Goal: Obtain resource: Obtain resource

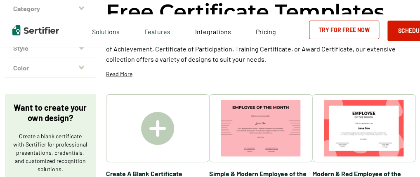
scroll to position [124, 0]
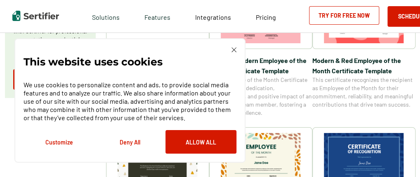
scroll to position [206, 0]
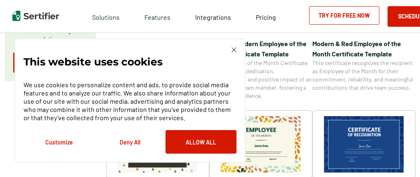
click at [274, 142] on img at bounding box center [261, 144] width 80 height 56
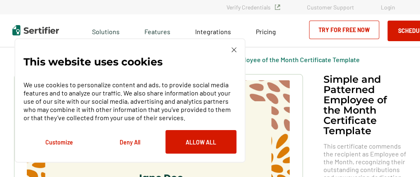
click at [233, 48] on img at bounding box center [233, 49] width 5 height 5
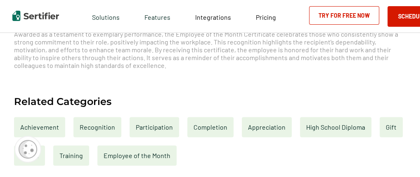
scroll to position [371, 0]
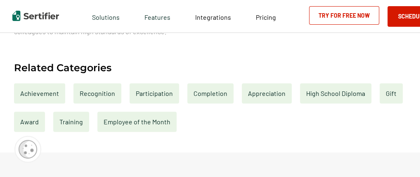
click at [106, 96] on div "Recognition" at bounding box center [97, 93] width 48 height 20
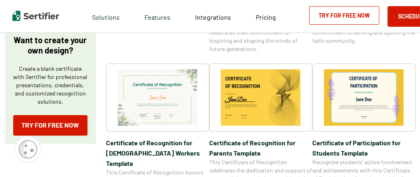
scroll to position [289, 0]
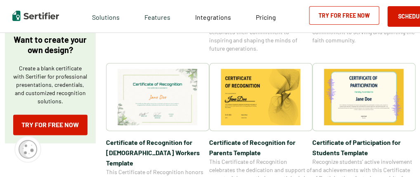
click at [159, 98] on img at bounding box center [158, 97] width 80 height 56
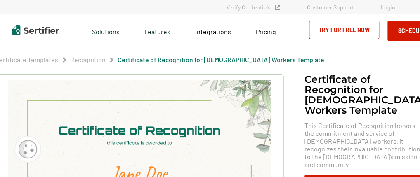
scroll to position [41, 0]
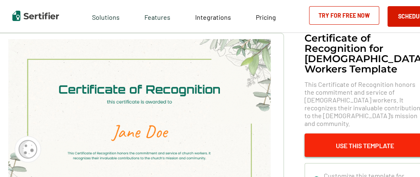
click at [359, 155] on button "Use This Template" at bounding box center [364, 146] width 120 height 24
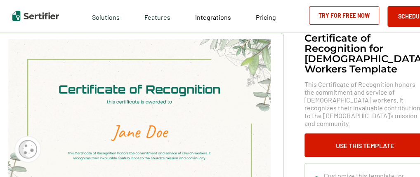
click at [142, 134] on img at bounding box center [139, 132] width 262 height 186
